Goal: Information Seeking & Learning: Learn about a topic

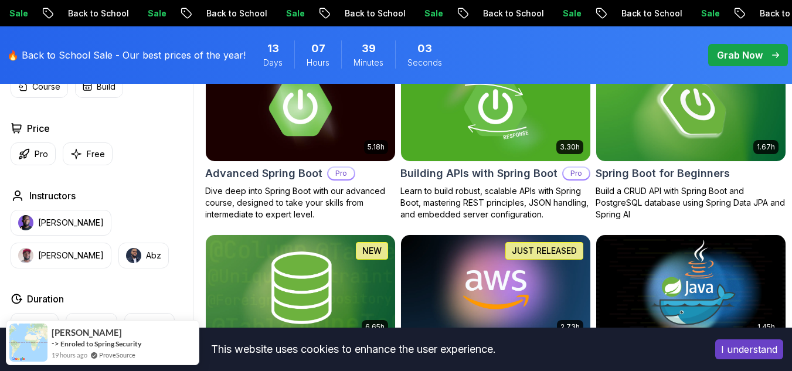
scroll to position [352, 0]
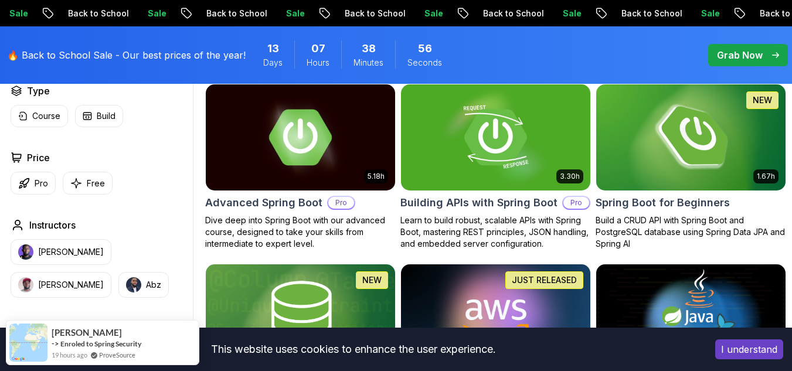
click at [740, 162] on img at bounding box center [690, 136] width 199 height 111
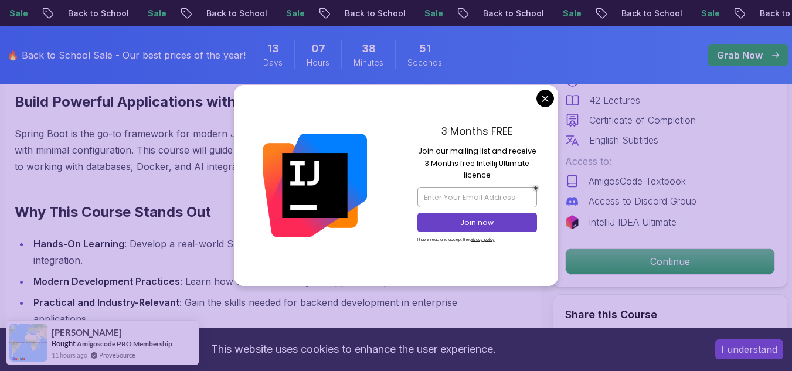
scroll to position [762, 0]
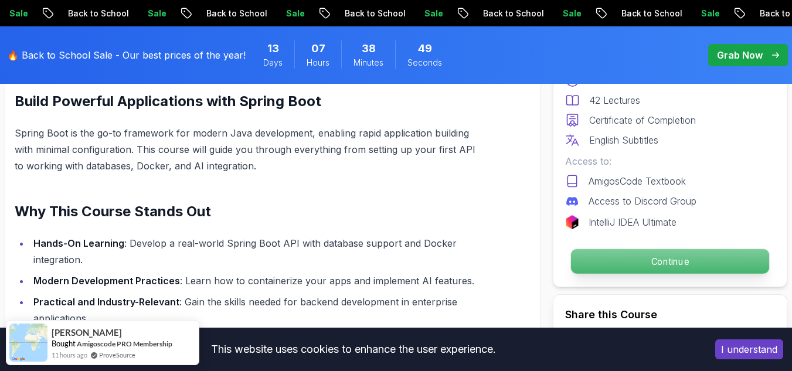
click at [615, 261] on p "Continue" at bounding box center [670, 261] width 198 height 25
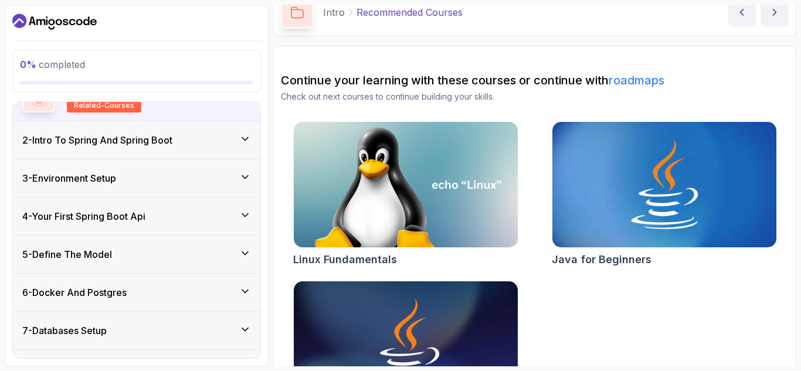
scroll to position [176, 0]
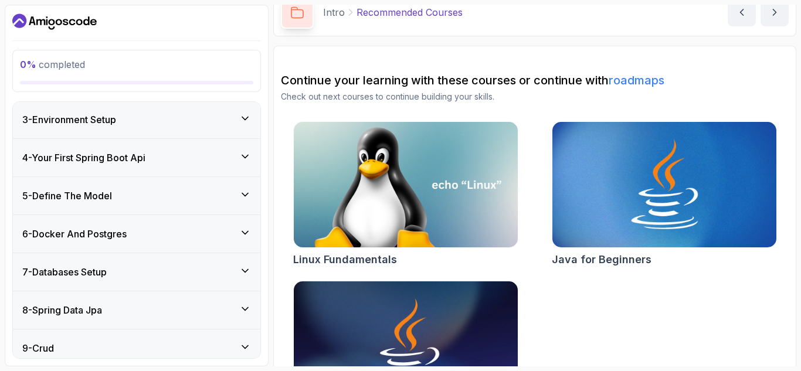
click at [250, 149] on div "4 - Your First Spring Boot Api" at bounding box center [136, 158] width 247 height 38
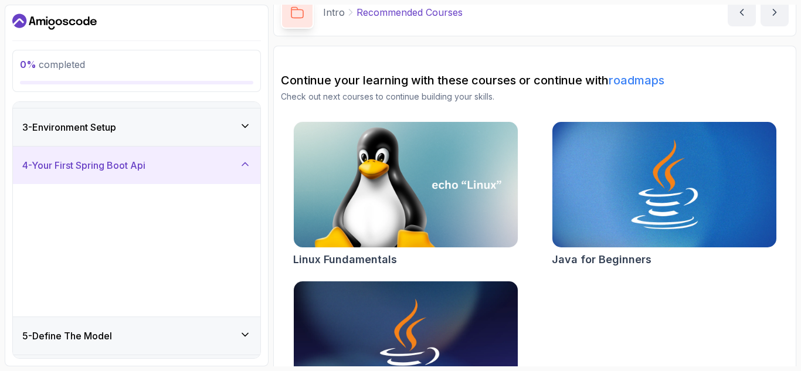
scroll to position [77, 0]
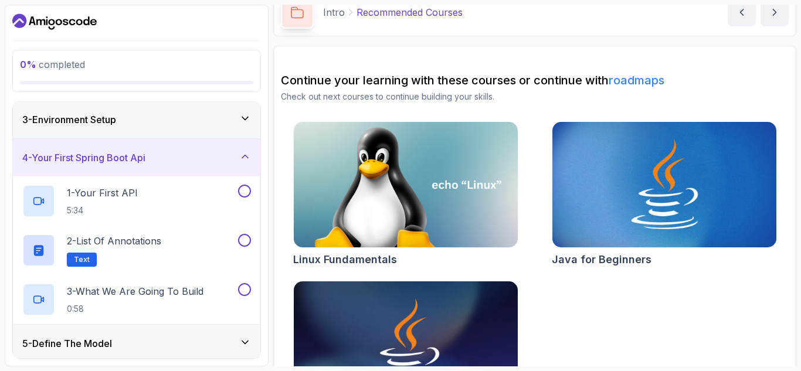
click at [234, 156] on div "4 - Your First Spring Boot Api" at bounding box center [136, 158] width 229 height 14
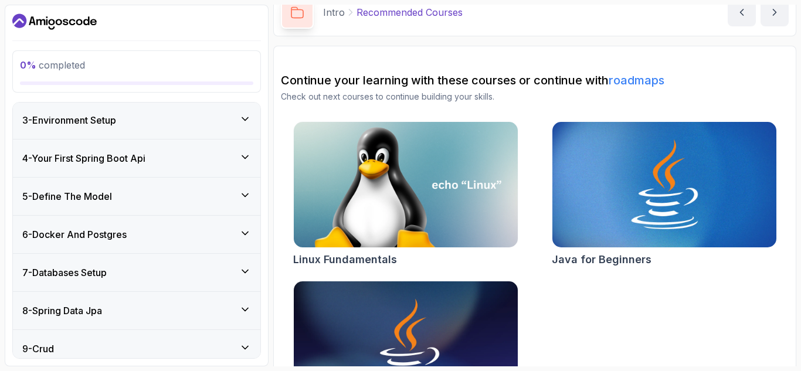
click at [243, 196] on icon at bounding box center [245, 195] width 12 height 12
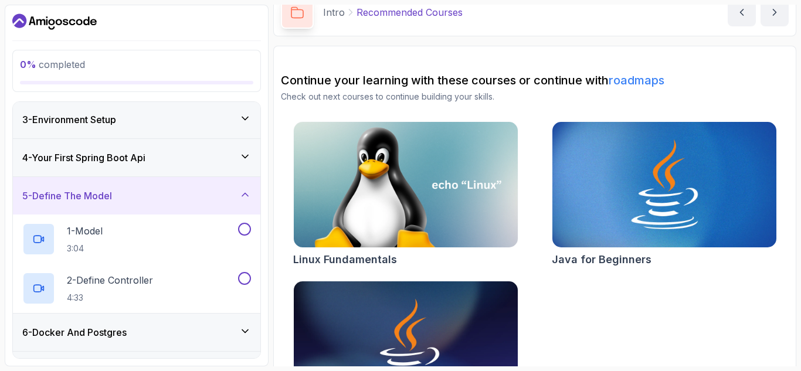
click at [249, 182] on div "5 - Define The Model" at bounding box center [136, 196] width 247 height 38
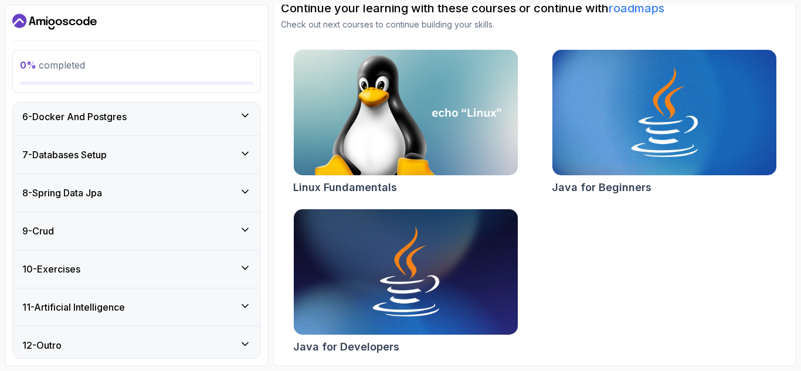
scroll to position [201, 0]
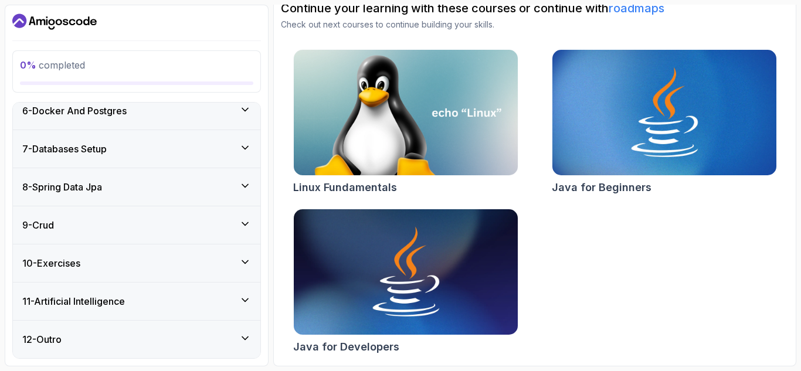
click at [230, 215] on div "9 - Crud" at bounding box center [136, 225] width 247 height 38
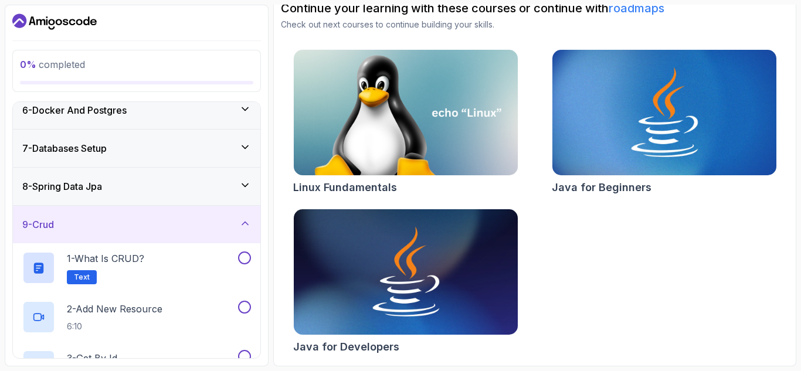
click at [229, 212] on div "9 - Crud" at bounding box center [136, 225] width 247 height 38
